Goal: Navigation & Orientation: Find specific page/section

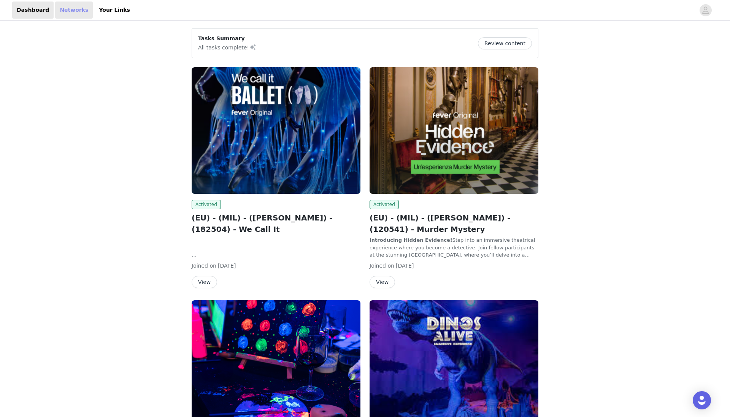
click at [68, 10] on link "Networks" at bounding box center [74, 10] width 38 height 17
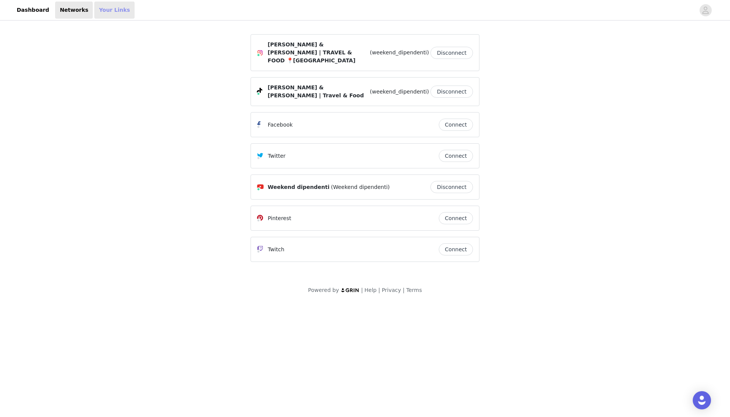
click at [110, 12] on link "Your Links" at bounding box center [114, 10] width 40 height 17
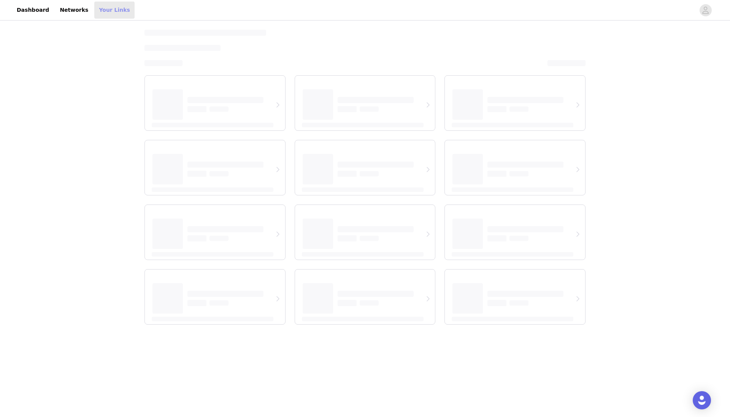
select select "12"
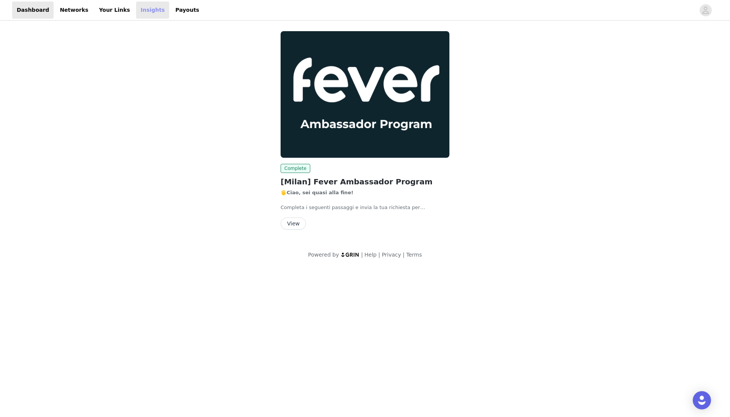
click at [136, 13] on link "Insights" at bounding box center [152, 10] width 33 height 17
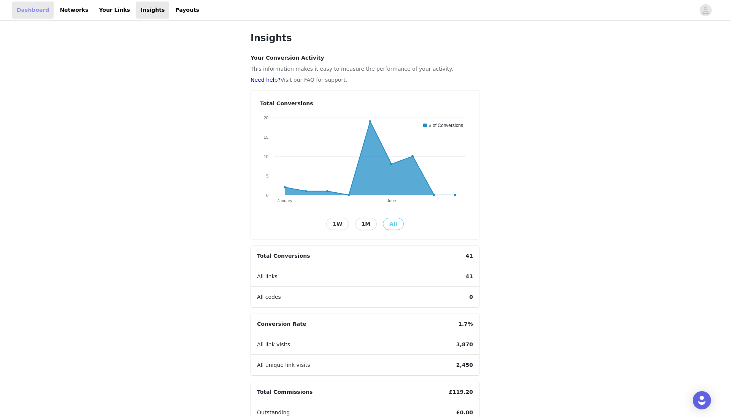
click at [33, 12] on link "Dashboard" at bounding box center [32, 10] width 41 height 17
